Goal: Task Accomplishment & Management: Complete application form

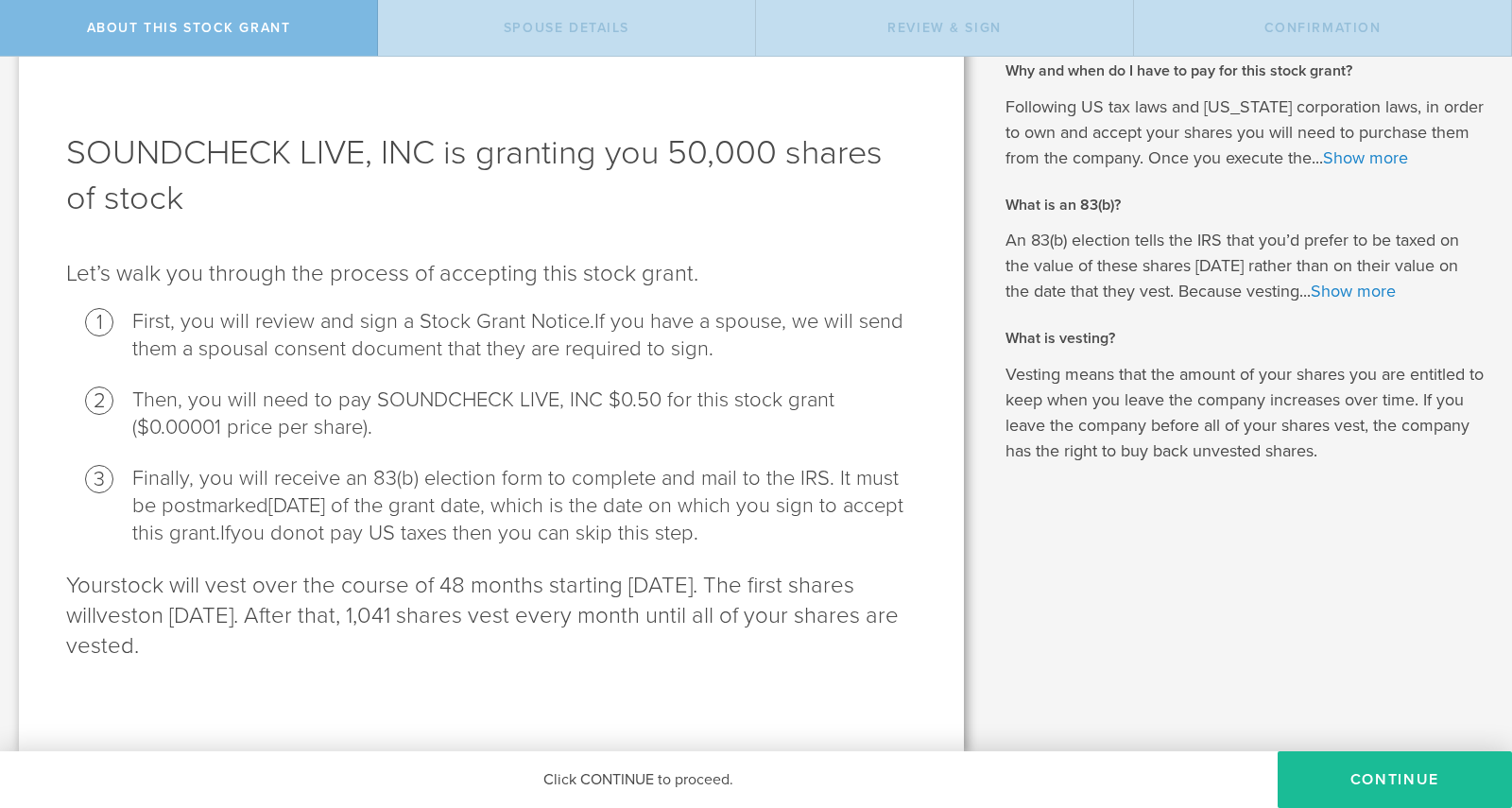
scroll to position [39, 0]
click at [1365, 771] on button "CONTINUE" at bounding box center [1394, 779] width 235 height 57
radio input "true"
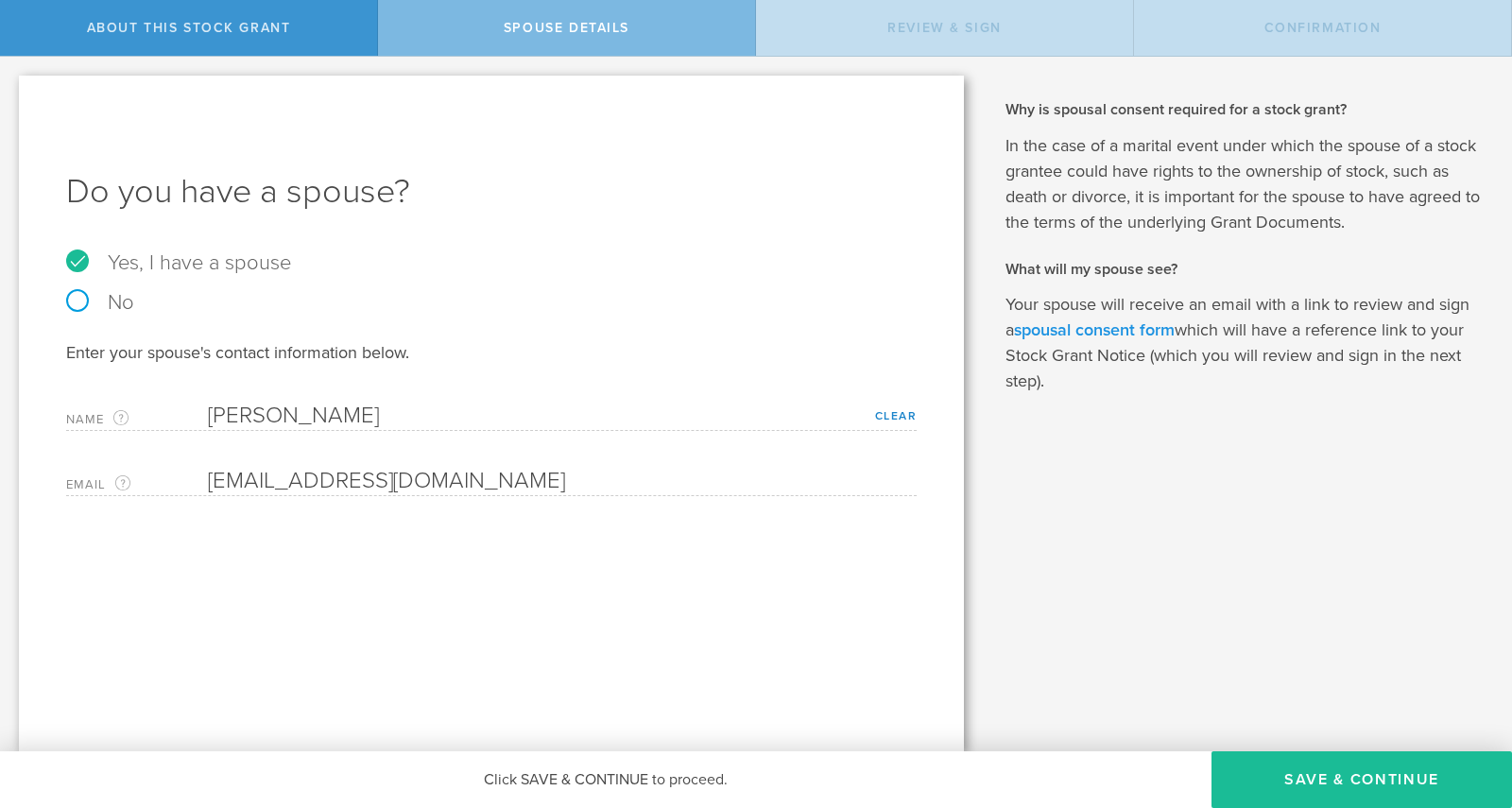
click at [1084, 334] on link "spousal consent form" at bounding box center [1094, 330] width 161 height 21
click at [930, 35] on span "Review & Sign" at bounding box center [944, 28] width 114 height 16
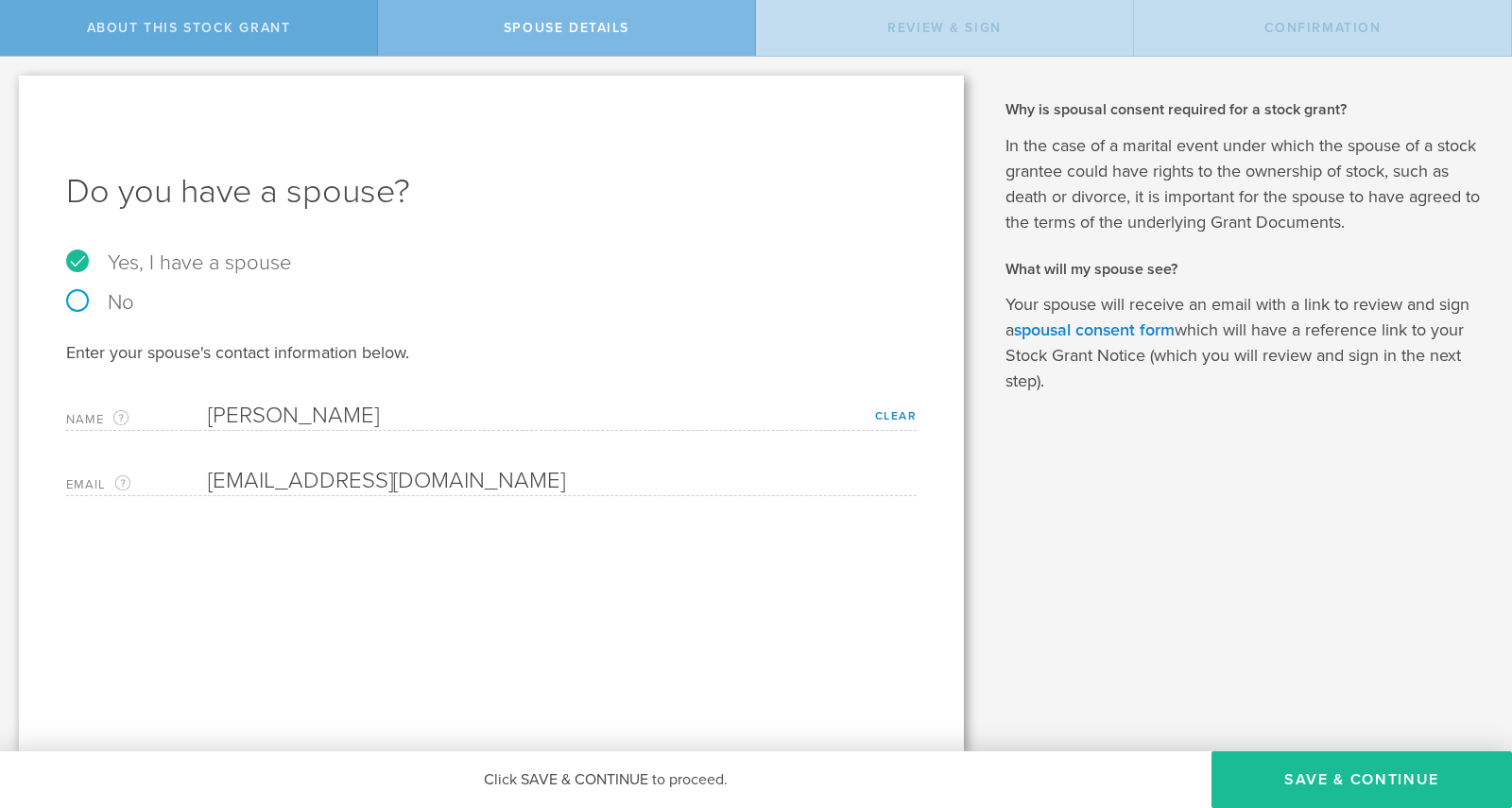
click at [209, 35] on span "About this stock grant" at bounding box center [189, 28] width 204 height 16
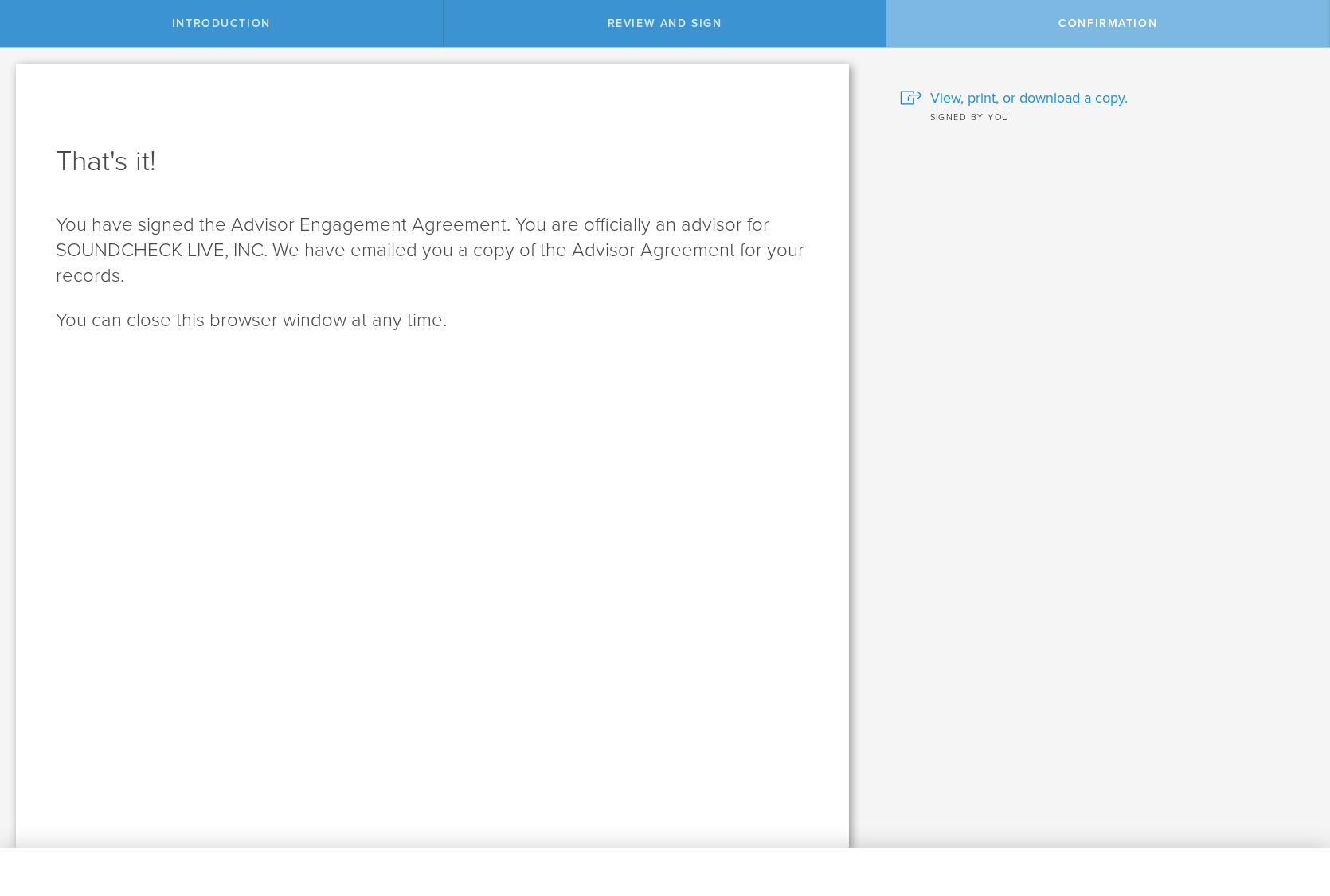
click at [1056, 94] on span "View, print, or download a copy." at bounding box center [1029, 98] width 198 height 21
